Goal: Transaction & Acquisition: Purchase product/service

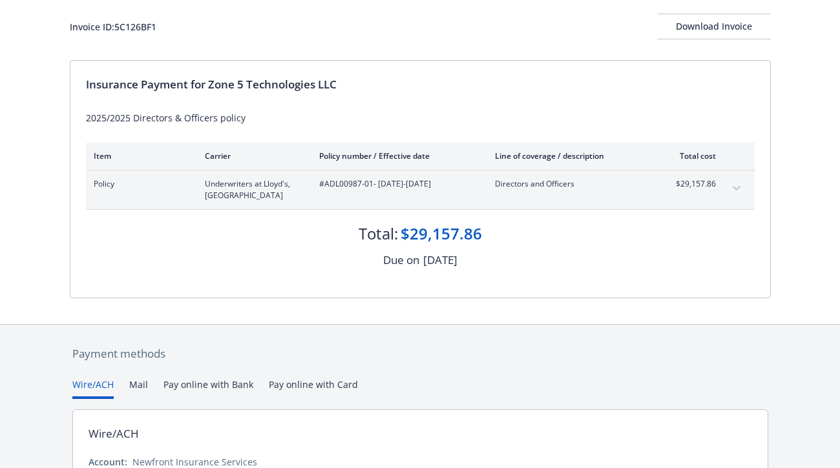
scroll to position [194, 0]
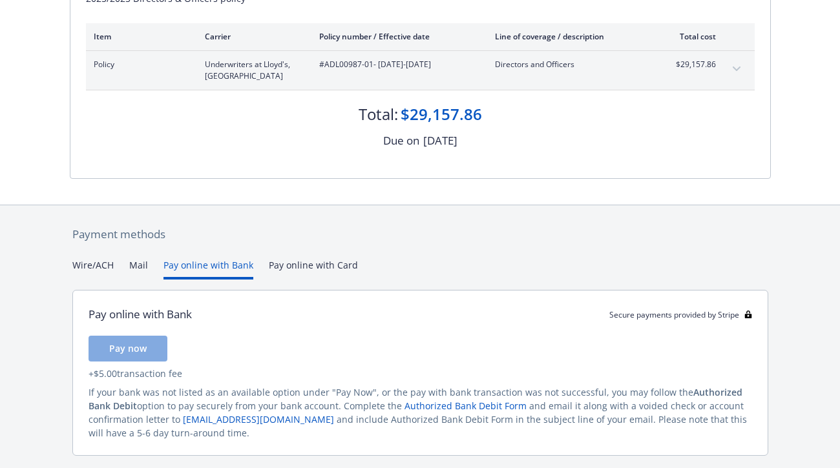
click at [191, 264] on button "Pay online with Bank" at bounding box center [208, 268] width 90 height 21
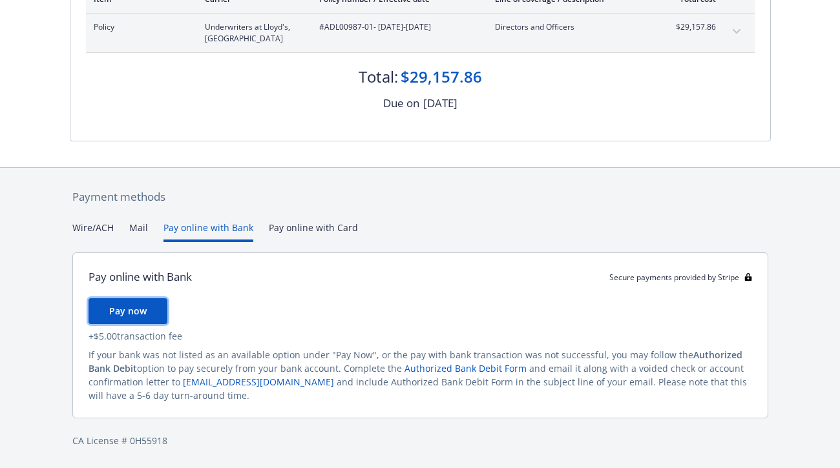
click at [131, 313] on span "Pay now" at bounding box center [127, 311] width 37 height 12
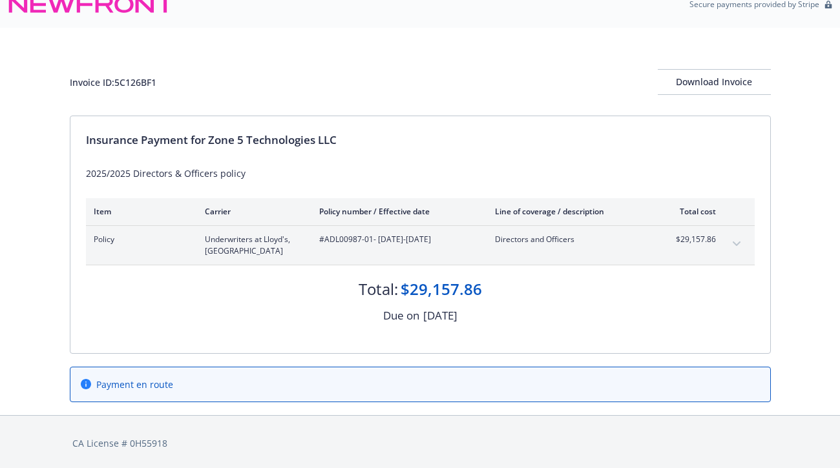
scroll to position [21, 0]
